Goal: Complete application form: Complete application form

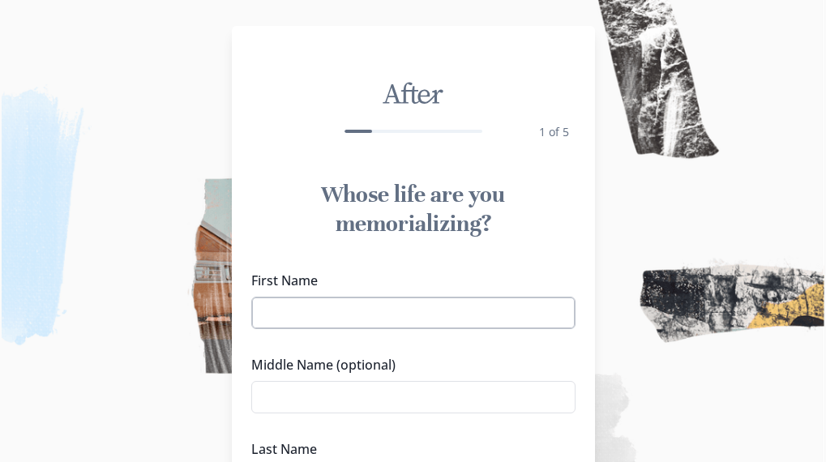
click at [337, 310] on input "First Name" at bounding box center [413, 313] width 324 height 32
type input "[PERSON_NAME]"
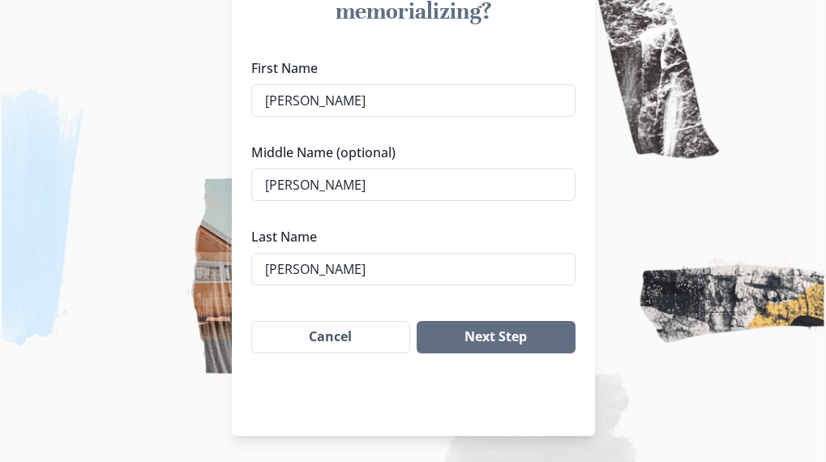
type input "[PERSON_NAME]"
click at [308, 392] on div "After 1 of 5 Whose life are you memorializing? First Name [PERSON_NAME] Middle …" at bounding box center [413, 125] width 363 height 623
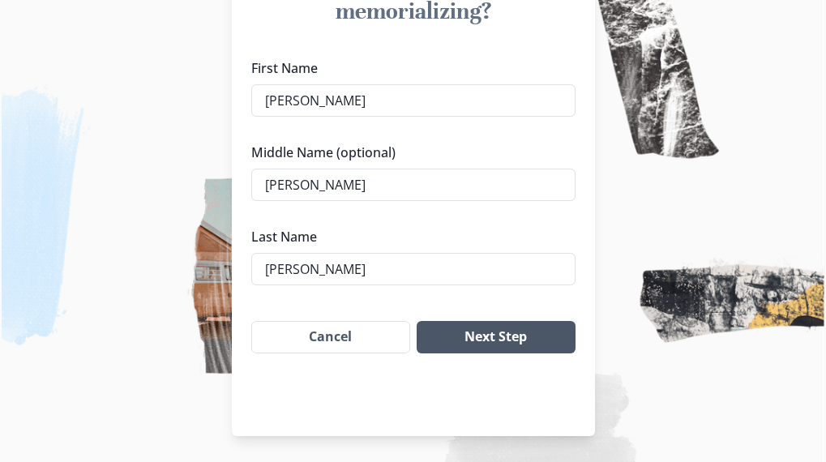
click at [553, 343] on button "Next Step" at bounding box center [496, 337] width 158 height 32
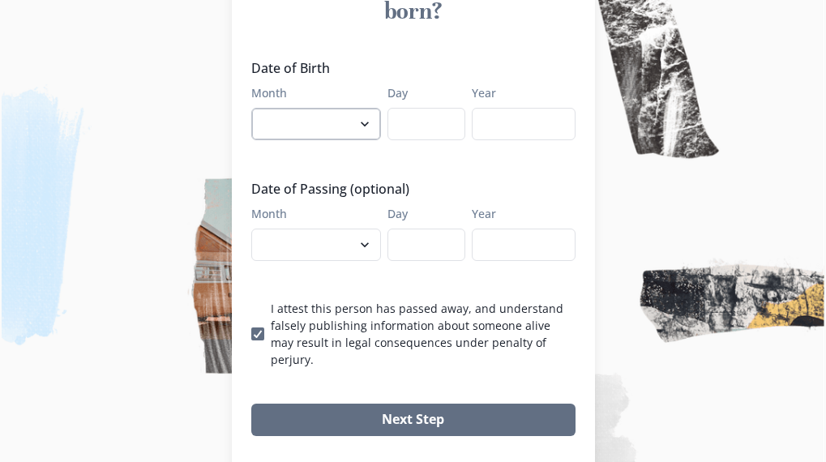
click at [305, 108] on select "January February March April May June July August September October November De…" at bounding box center [316, 124] width 130 height 32
select select "8"
click at [257, 108] on select "January February March April May June July August September October November De…" at bounding box center [316, 124] width 130 height 32
click at [427, 108] on input "Day" at bounding box center [427, 124] width 78 height 32
type input "25"
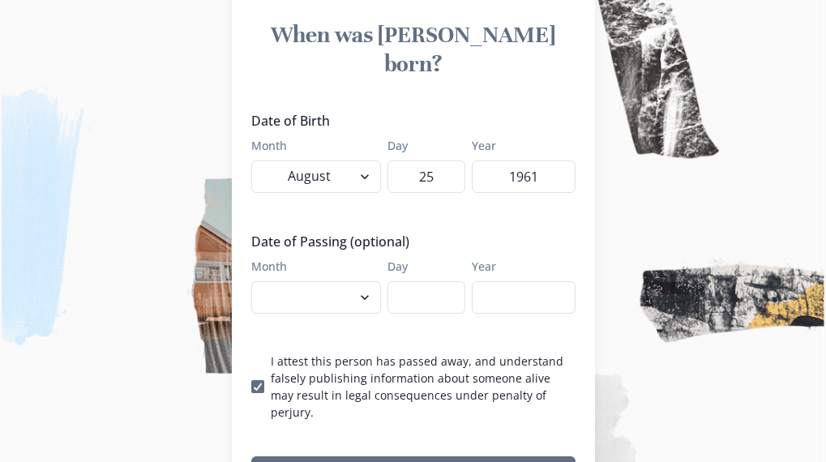
scroll to position [131, 0]
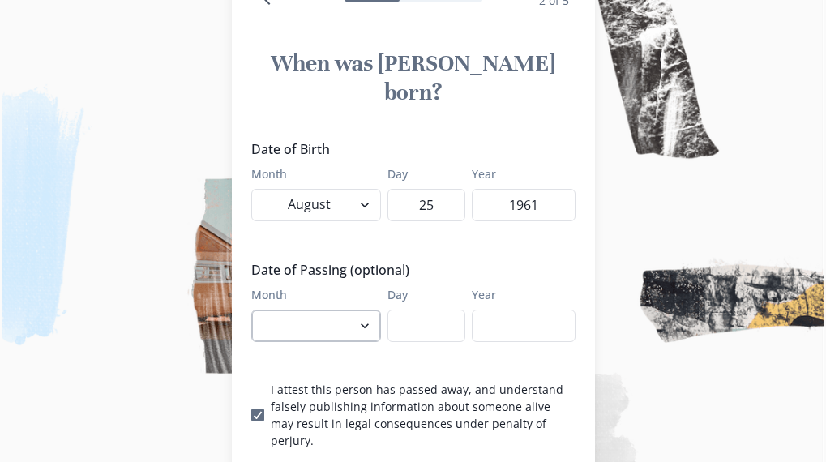
type input "1961"
click at [283, 310] on select "January February March April May June July August September October November De…" at bounding box center [316, 326] width 130 height 32
select select "8"
click at [257, 310] on select "January February March April May June July August September October November De…" at bounding box center [316, 326] width 130 height 32
click at [435, 310] on input "Day" at bounding box center [427, 326] width 78 height 32
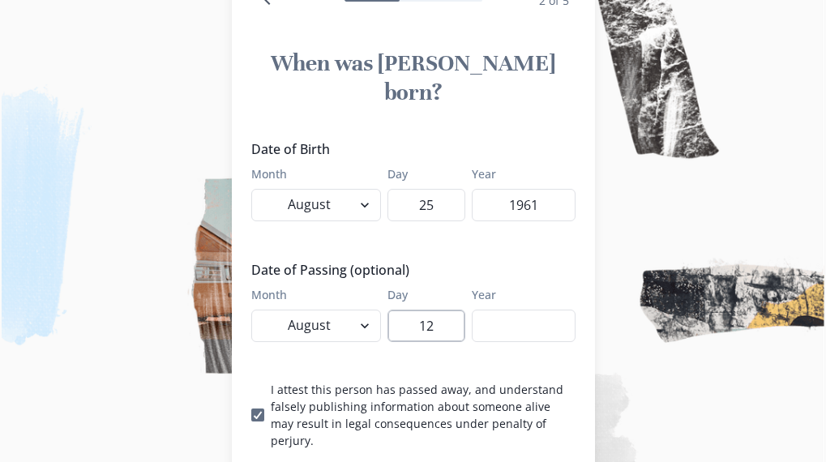
type input "12"
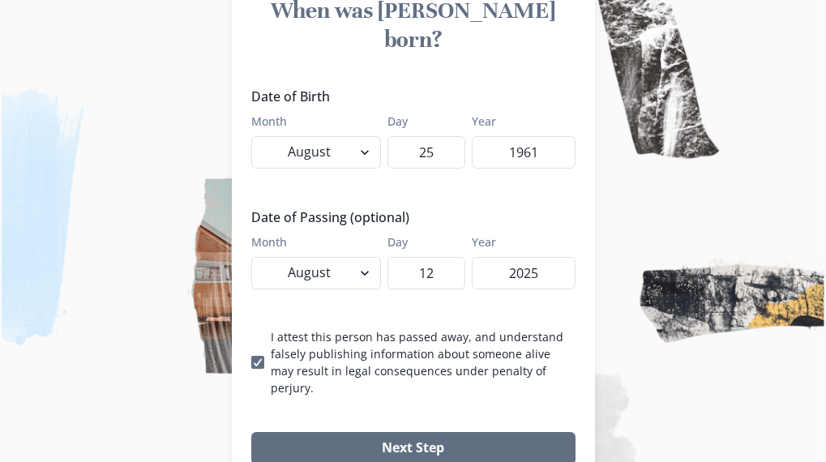
scroll to position [212, 0]
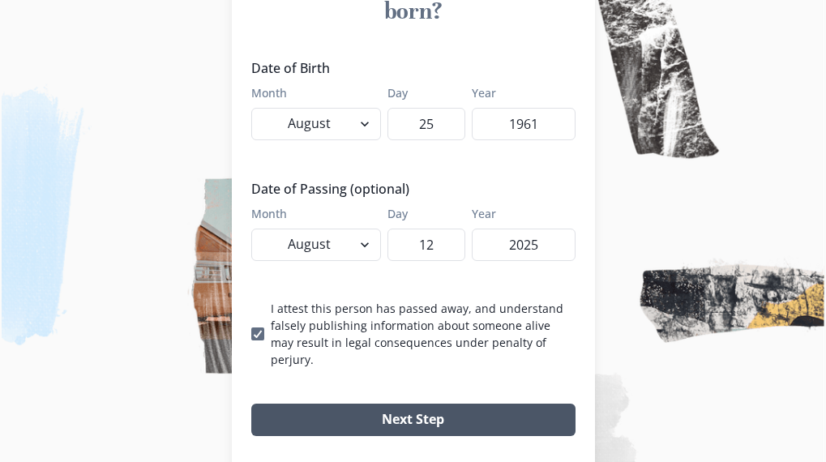
type input "2025"
click at [402, 404] on button "Next Step" at bounding box center [413, 420] width 324 height 32
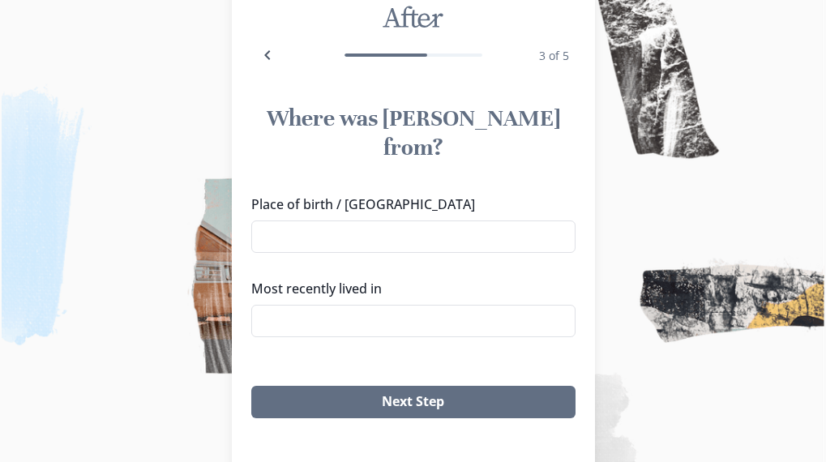
scroll to position [50, 0]
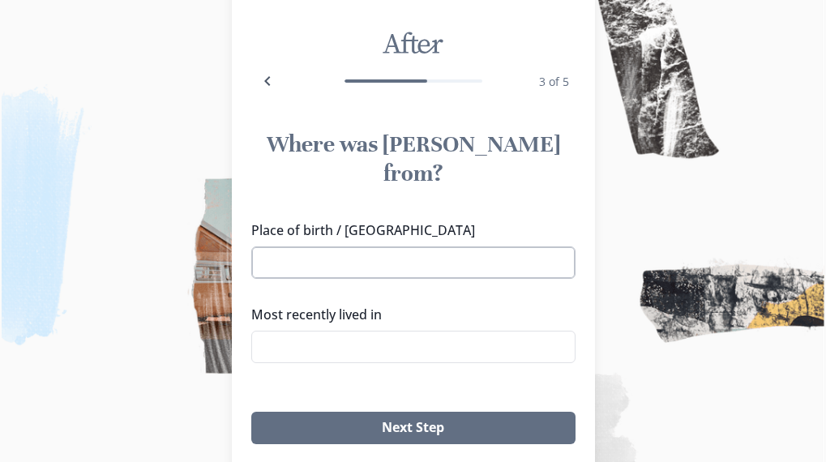
click at [341, 246] on input "Place of birth / [GEOGRAPHIC_DATA]" at bounding box center [413, 262] width 324 height 32
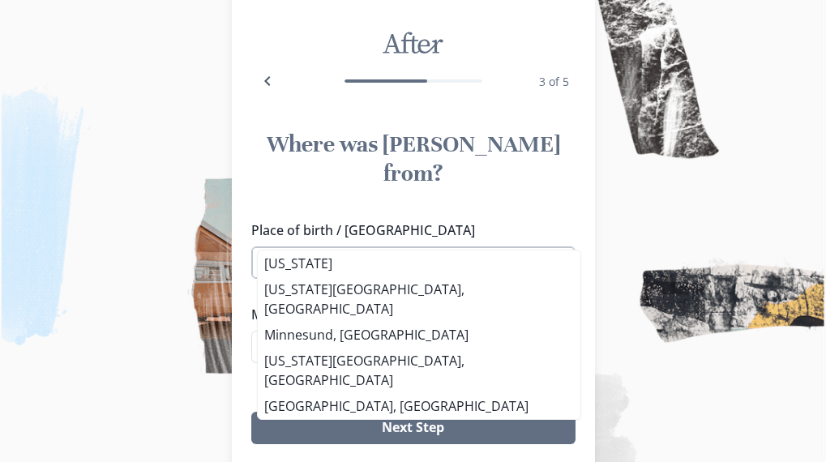
type input "M"
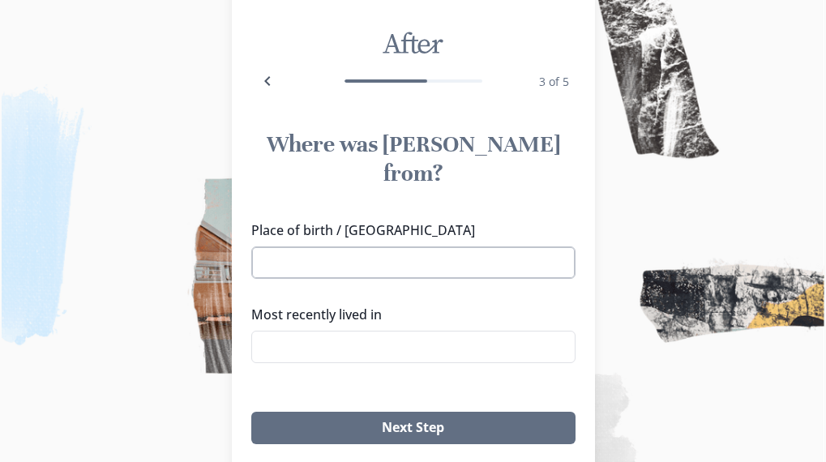
type input "g"
click at [347, 277] on li "[GEOGRAPHIC_DATA], [GEOGRAPHIC_DATA]" at bounding box center [419, 289] width 322 height 26
type input "[GEOGRAPHIC_DATA], [GEOGRAPHIC_DATA]"
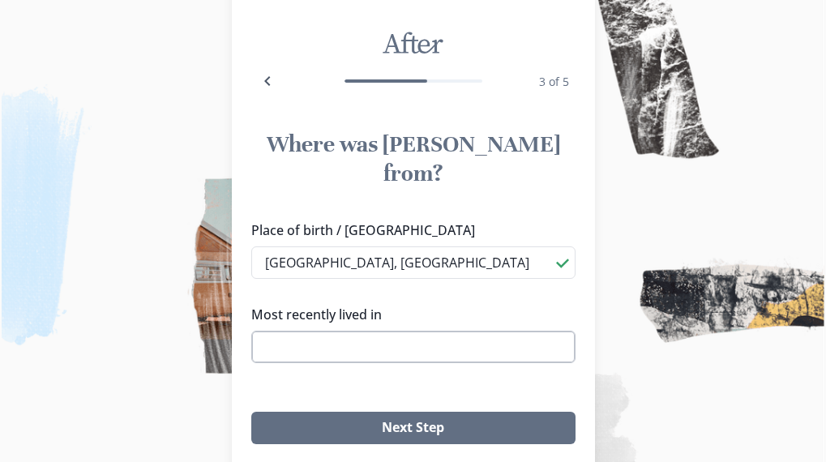
click at [346, 331] on input "Most recently lived in" at bounding box center [413, 347] width 324 height 32
click at [329, 185] on li "[GEOGRAPHIC_DATA], [GEOGRAPHIC_DATA]" at bounding box center [419, 184] width 323 height 26
type input "[GEOGRAPHIC_DATA], [GEOGRAPHIC_DATA]"
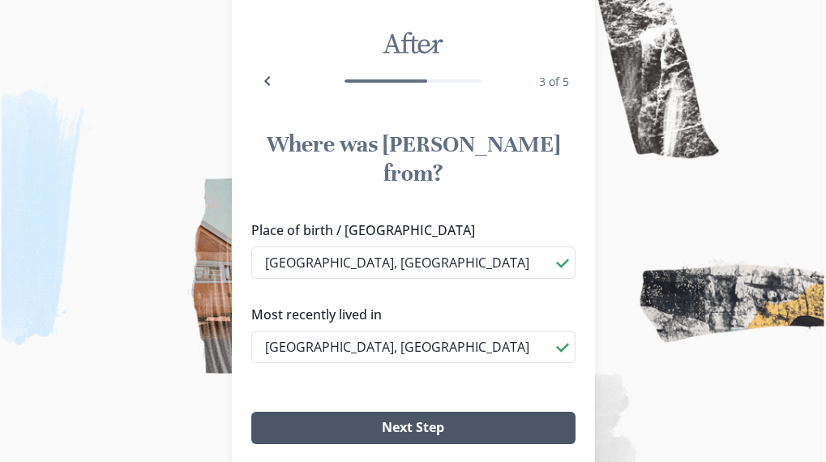
click at [424, 412] on button "Next Step" at bounding box center [413, 428] width 324 height 32
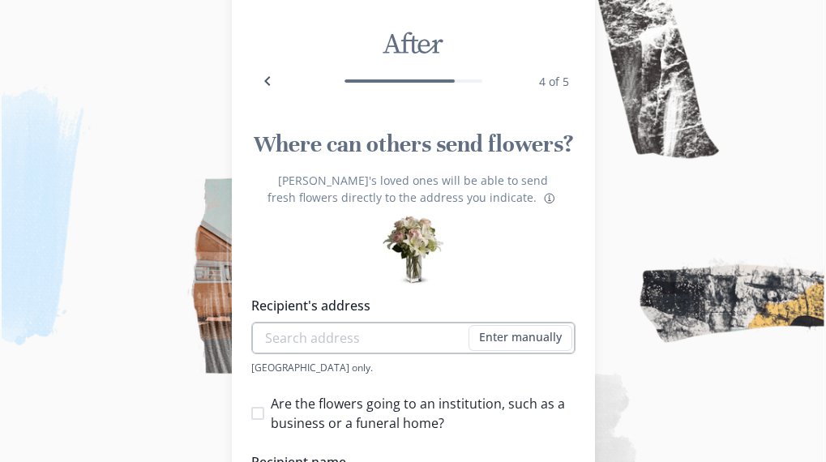
click at [342, 332] on input "Recipient's address" at bounding box center [413, 338] width 324 height 32
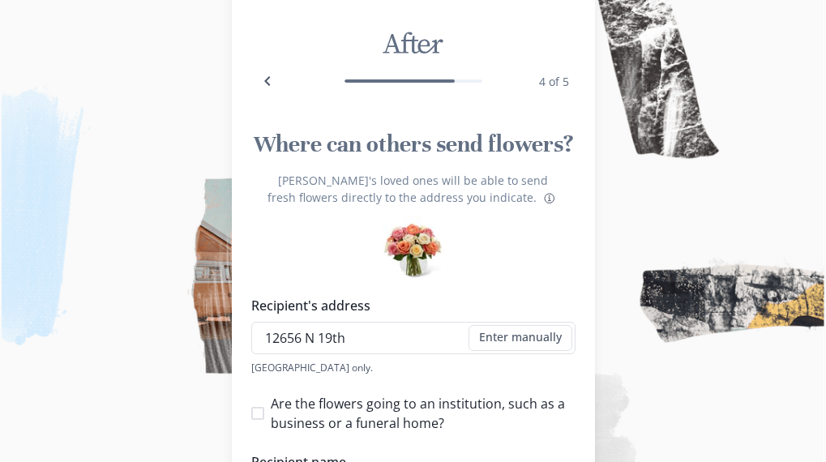
click at [362, 259] on li "[STREET_ADDRESS]" at bounding box center [419, 256] width 323 height 26
type input "[STREET_ADDRESS]"
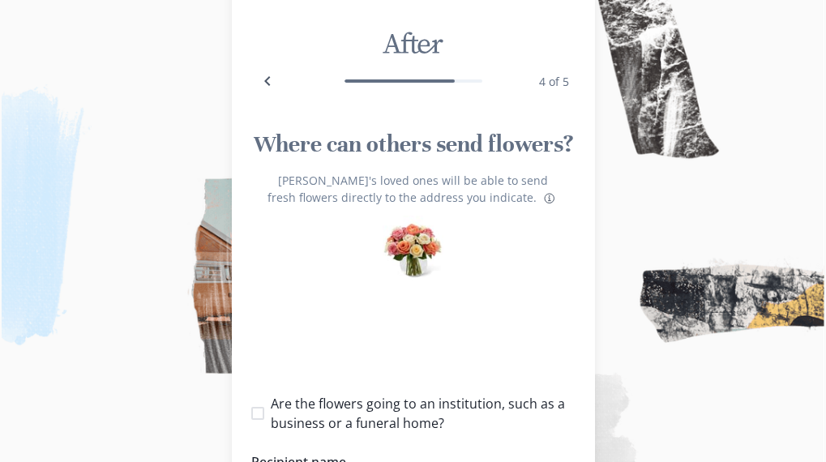
type input "1"
select select "AZ"
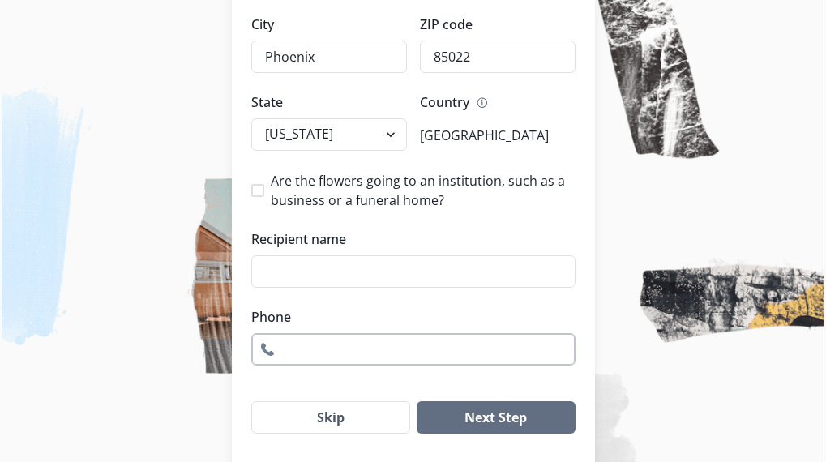
scroll to position [537, 0]
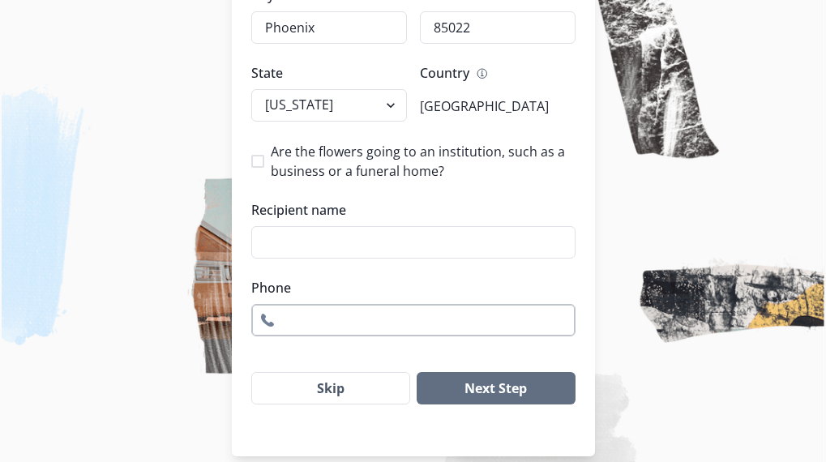
click at [322, 321] on input "Phone" at bounding box center [413, 320] width 324 height 32
type input "6024516713"
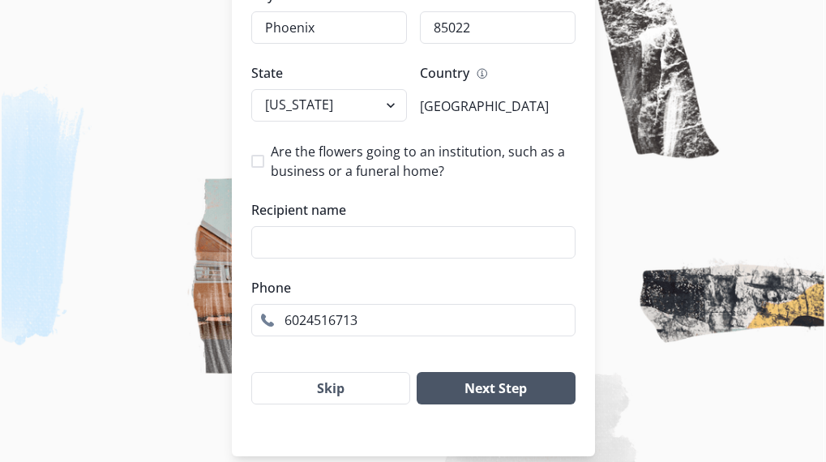
click at [512, 386] on button "Next Step" at bounding box center [496, 388] width 158 height 32
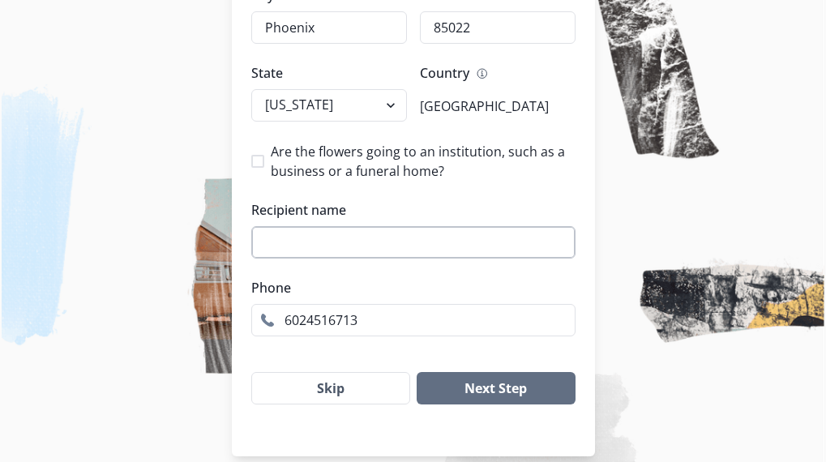
click at [315, 246] on input "Recipient name" at bounding box center [413, 242] width 324 height 32
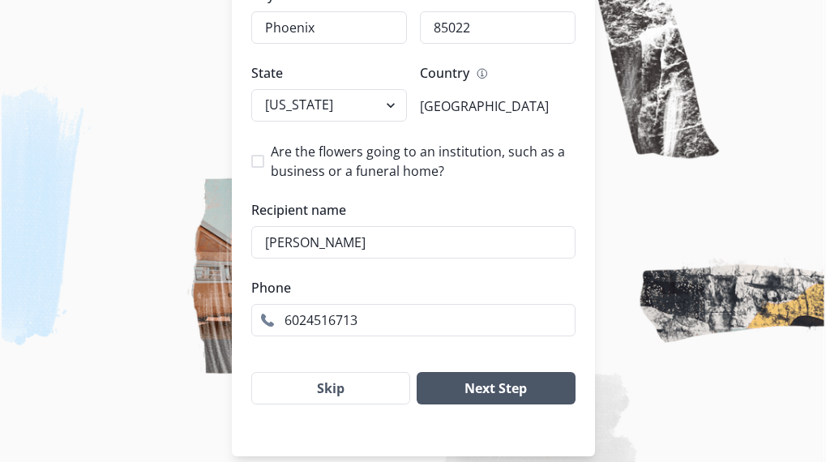
type input "[PERSON_NAME]"
click at [474, 387] on button "Next Step" at bounding box center [496, 388] width 158 height 32
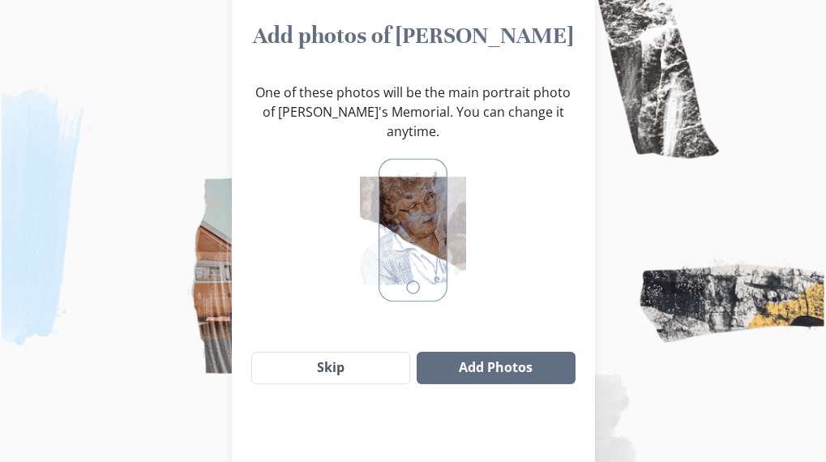
scroll to position [131, 0]
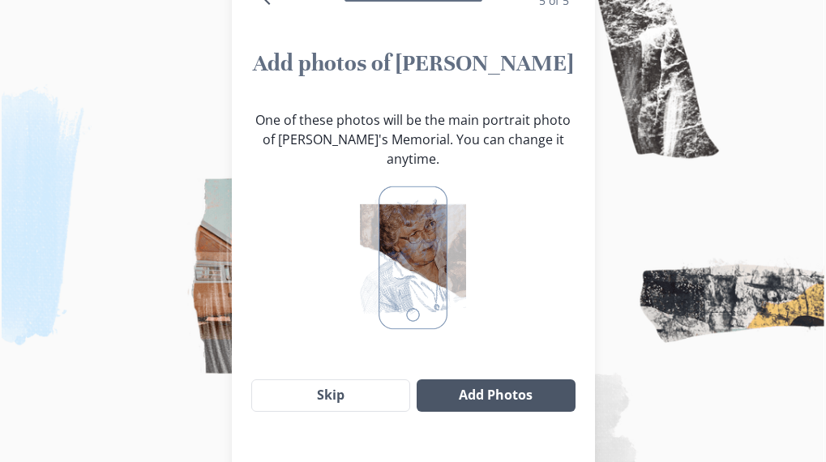
click at [512, 383] on button "Add Photos" at bounding box center [496, 395] width 158 height 32
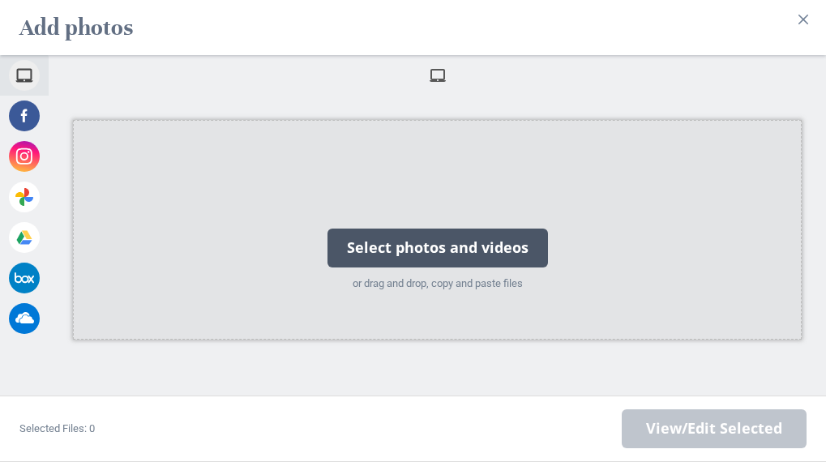
click at [458, 235] on div "Select photos and videos" at bounding box center [438, 248] width 221 height 39
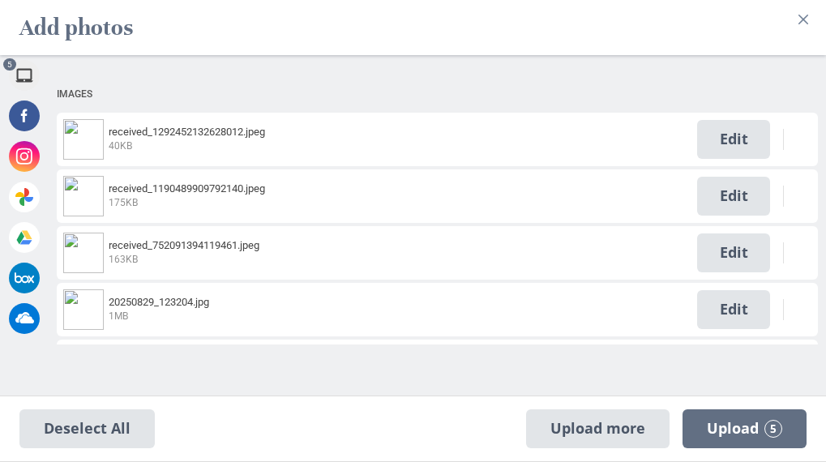
scroll to position [48, 0]
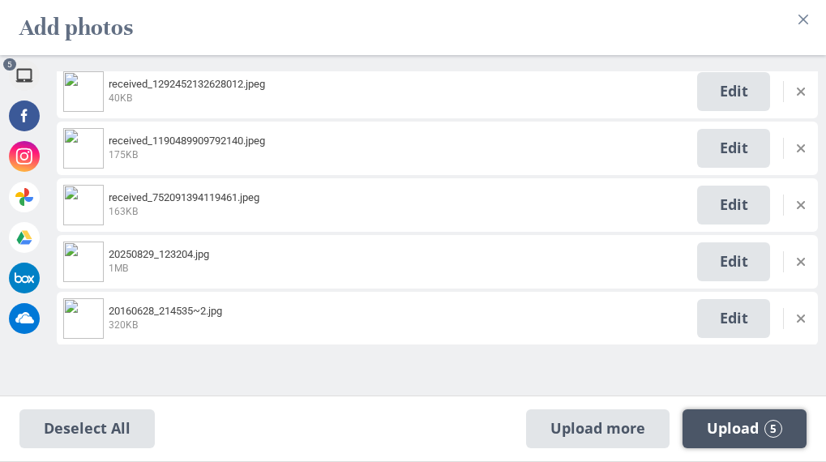
click at [737, 433] on span "Upload 5" at bounding box center [744, 429] width 75 height 18
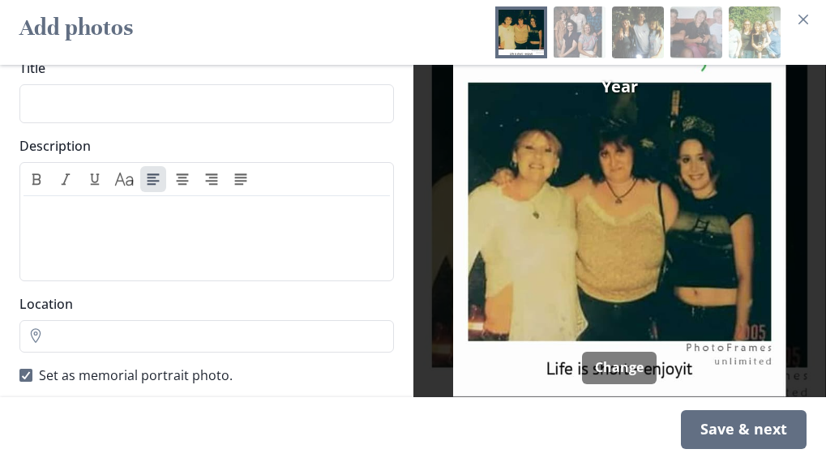
scroll to position [129, 0]
click at [23, 369] on div at bounding box center [26, 374] width 10 height 10
click at [19, 374] on input "Set as memorial portrait photo." at bounding box center [19, 374] width 1 height 1
checkbox input "false"
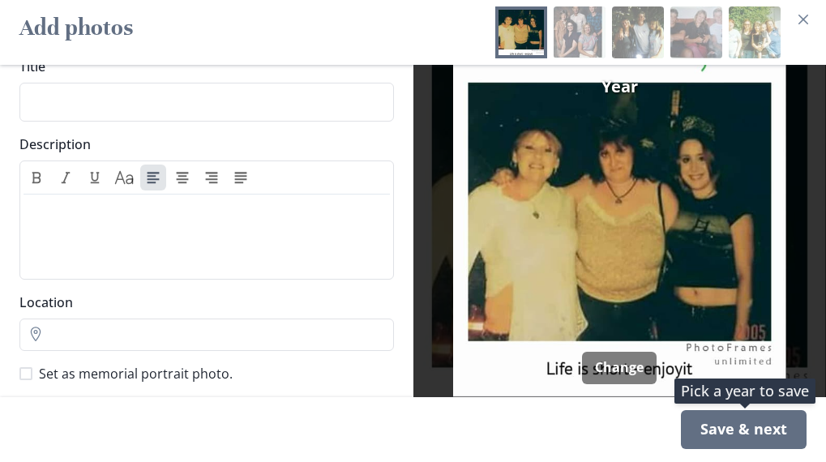
click at [748, 432] on div "Save & next" at bounding box center [744, 429] width 126 height 39
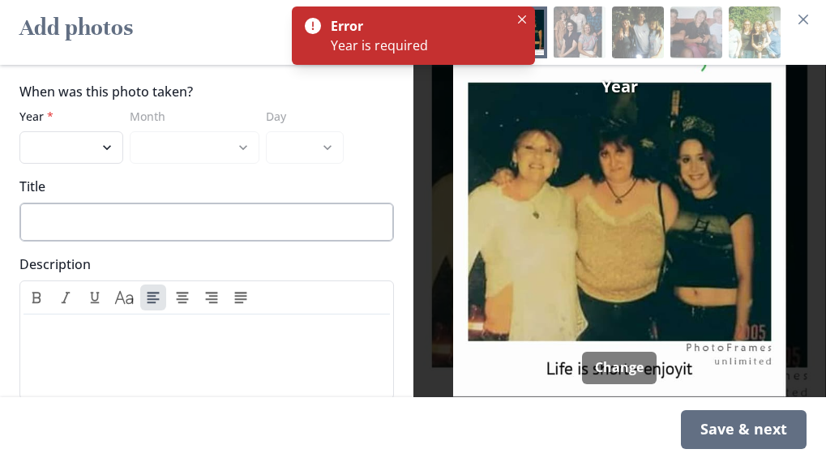
scroll to position [0, 0]
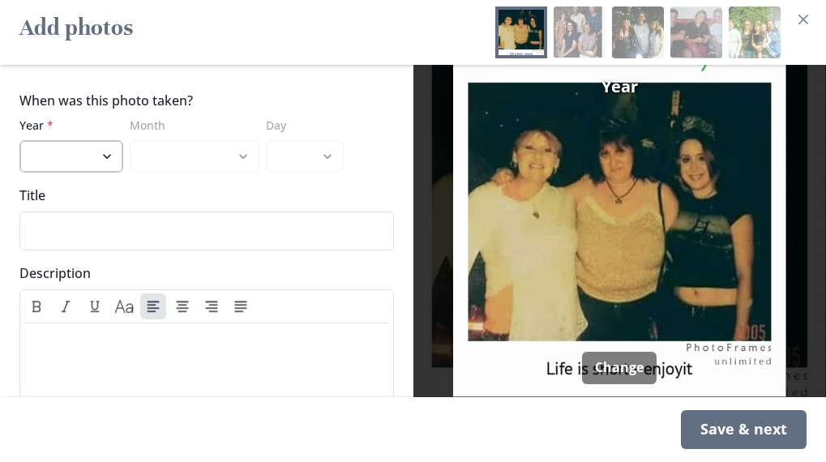
click at [94, 140] on select "2025 2024 2023 2022 2021 2020 2019 2018 2017 2016 2015 2014 2013 2012 2011 2010…" at bounding box center [71, 156] width 104 height 32
select select "2005"
click at [19, 140] on select "2025 2024 2023 2022 2021 2020 2019 2018 2017 2016 2015 2014 2013 2012 2011 2010…" at bounding box center [71, 156] width 104 height 32
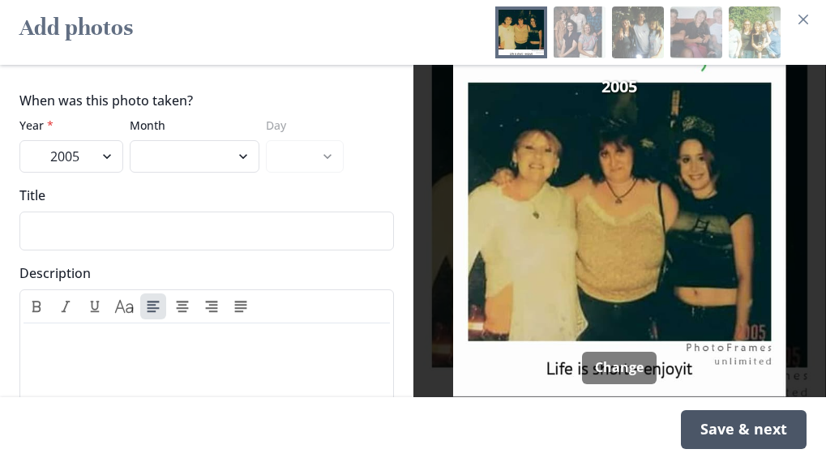
click at [749, 435] on div "Save & next" at bounding box center [744, 429] width 126 height 39
